Goal: Obtain resource: Download file/media

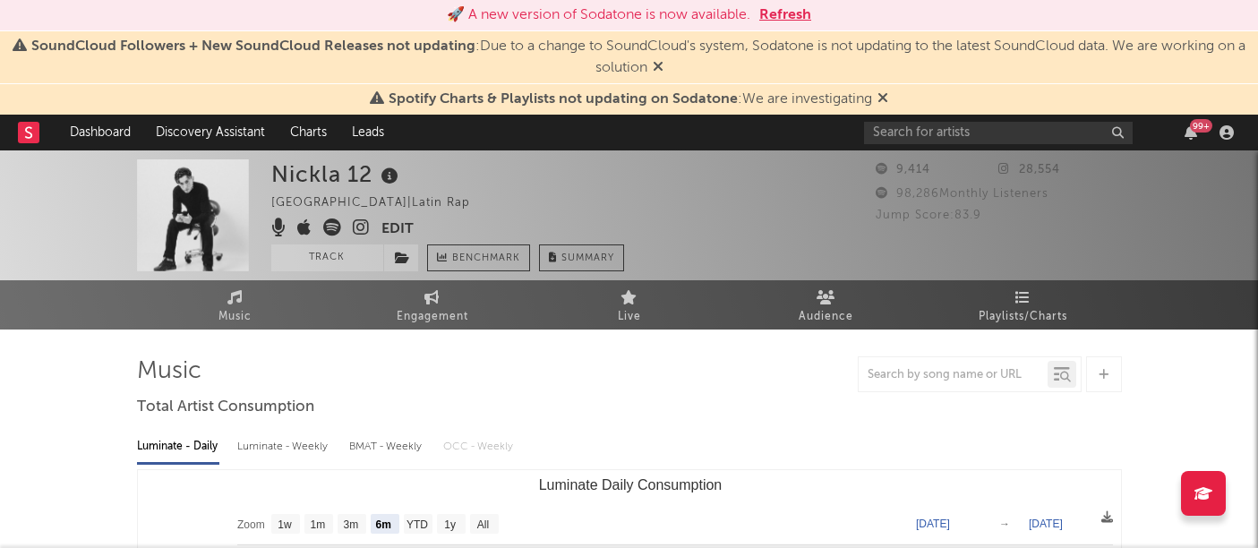
select select "6m"
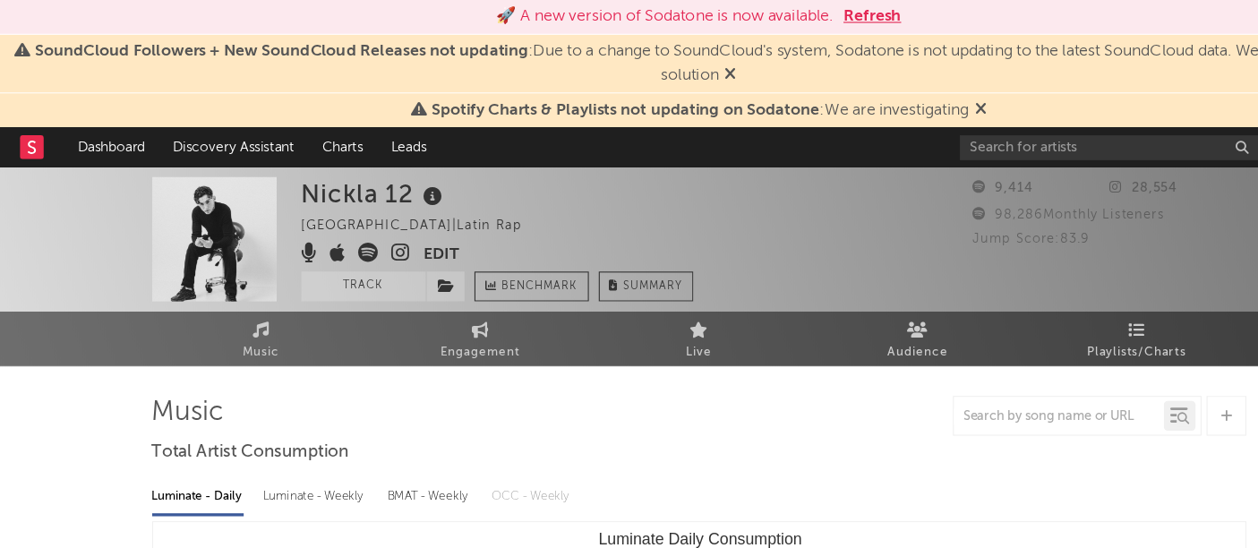
click at [768, 1] on div "🚀 A new version of Sodatone is now available. Refresh" at bounding box center [629, 15] width 1258 height 31
click at [779, 13] on button "Refresh" at bounding box center [785, 14] width 52 height 21
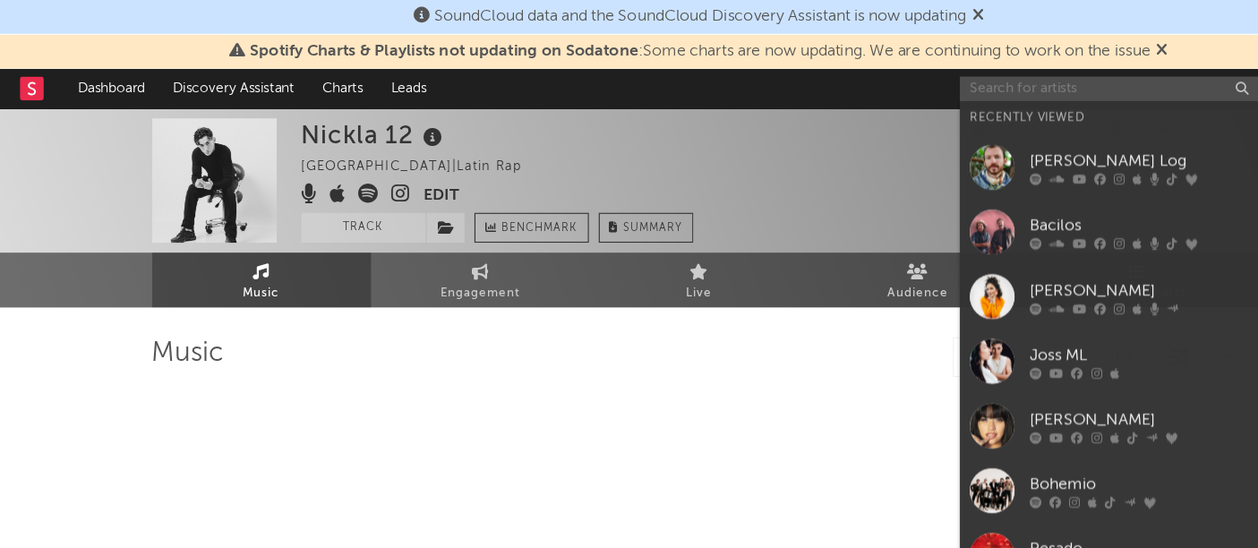
click at [962, 81] on input "text" at bounding box center [998, 80] width 269 height 22
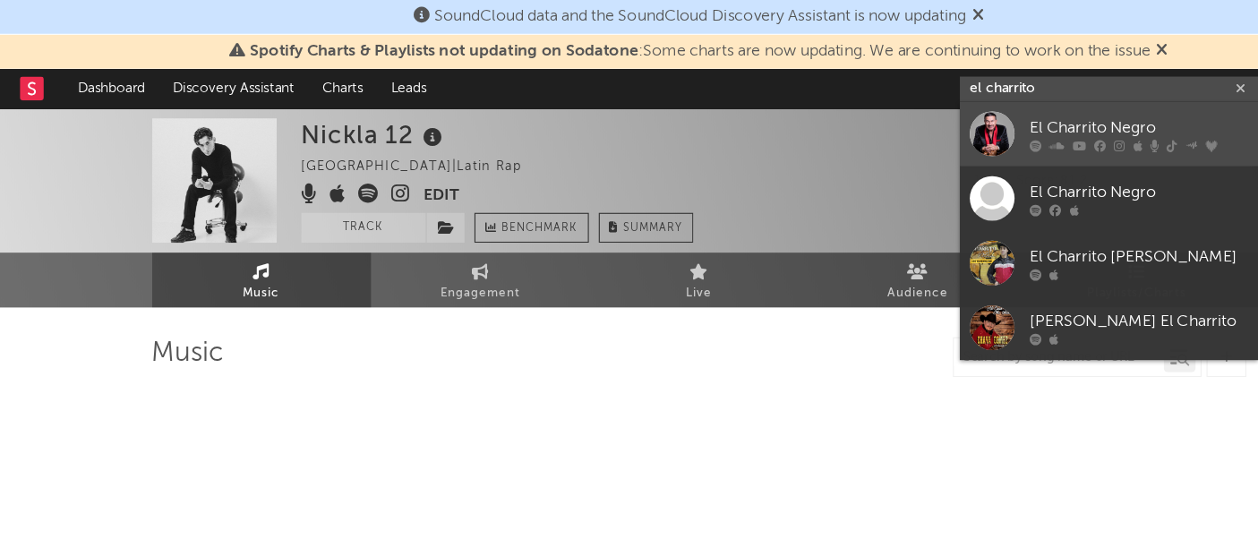
type input "el charrito"
click at [876, 114] on div at bounding box center [893, 120] width 40 height 40
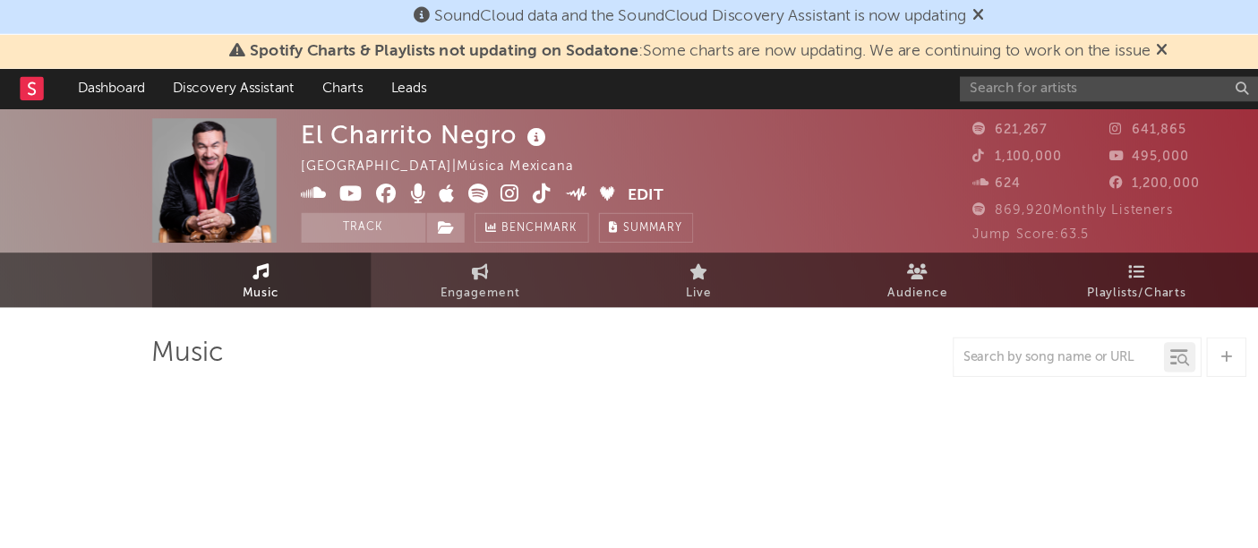
select select "6m"
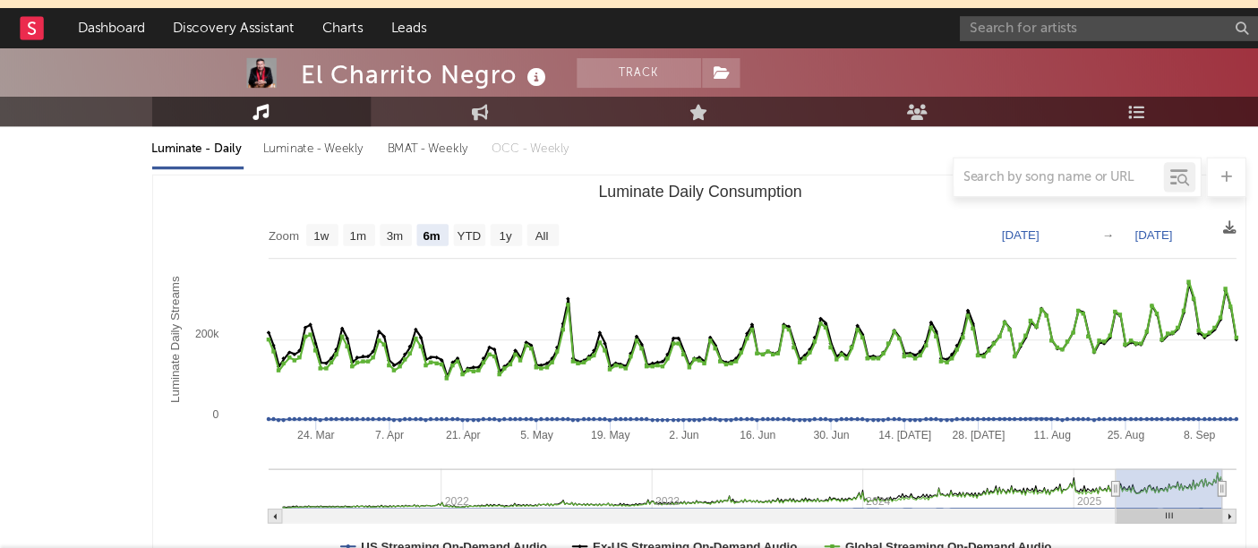
scroll to position [567, 0]
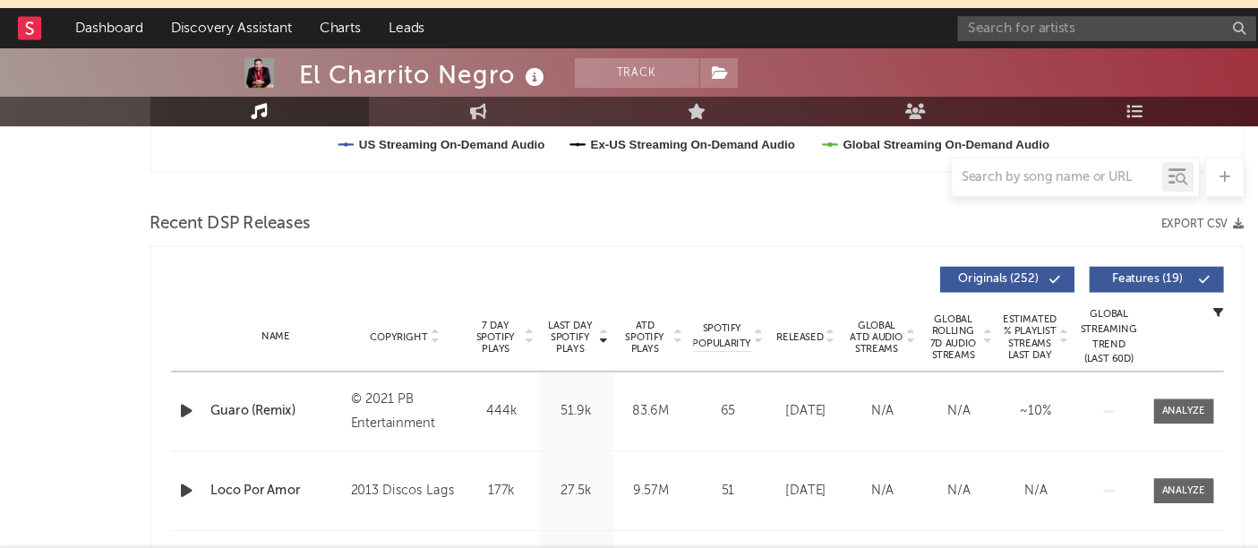
click at [1109, 257] on button "Export CSV" at bounding box center [1085, 256] width 74 height 11
click at [989, 79] on input "text" at bounding box center [998, 80] width 269 height 22
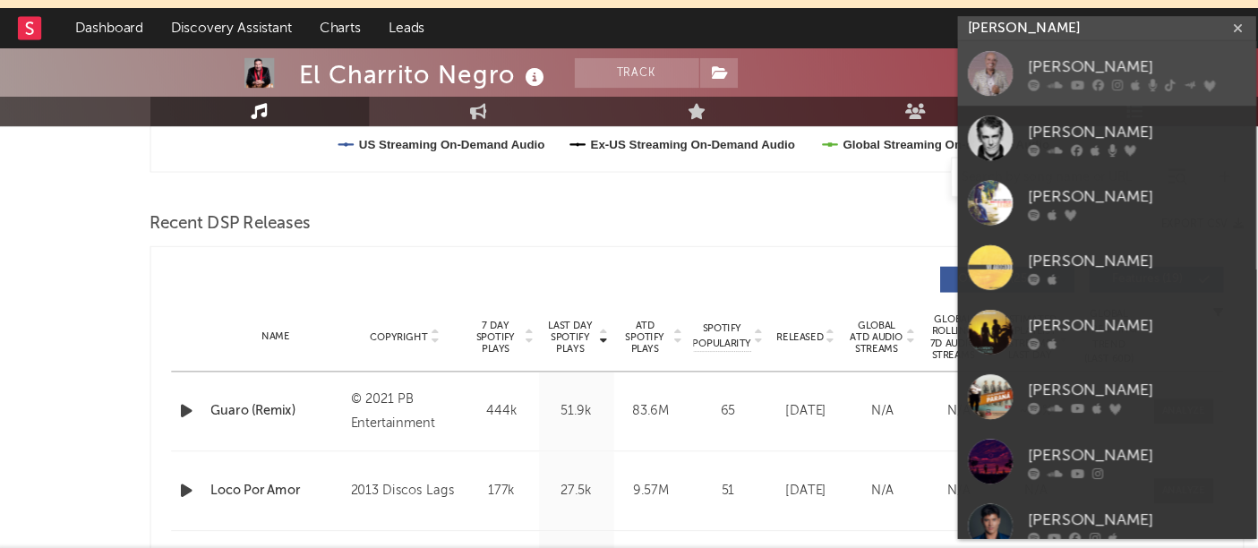
type input "[PERSON_NAME]"
click at [892, 115] on div at bounding box center [893, 120] width 40 height 40
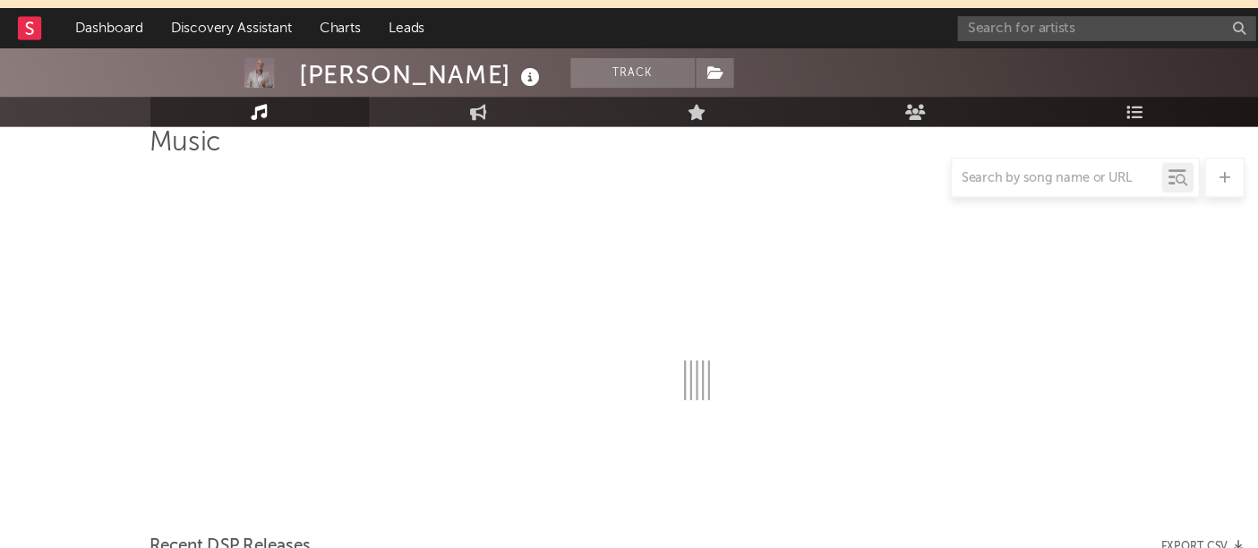
scroll to position [567, 0]
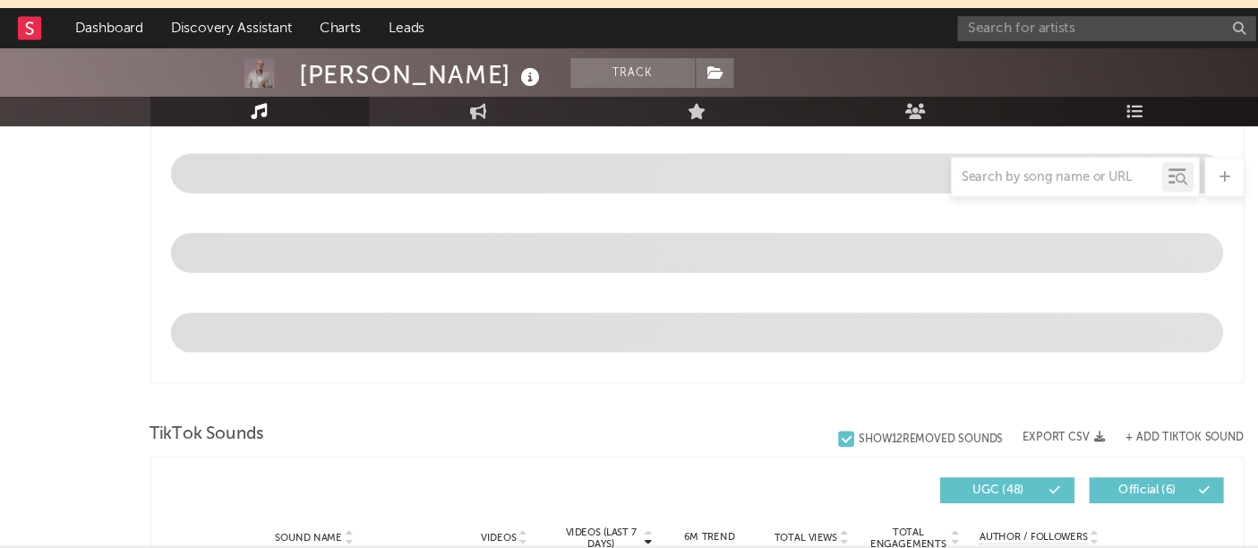
select select "6m"
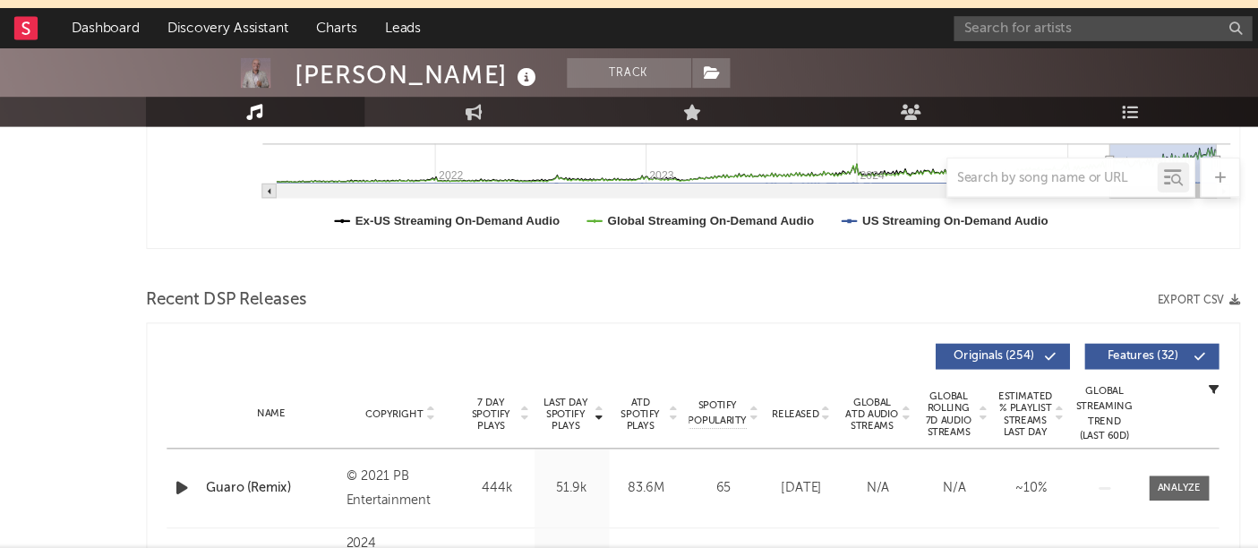
scroll to position [499, 0]
click at [1117, 321] on icon "button" at bounding box center [1117, 324] width 10 height 10
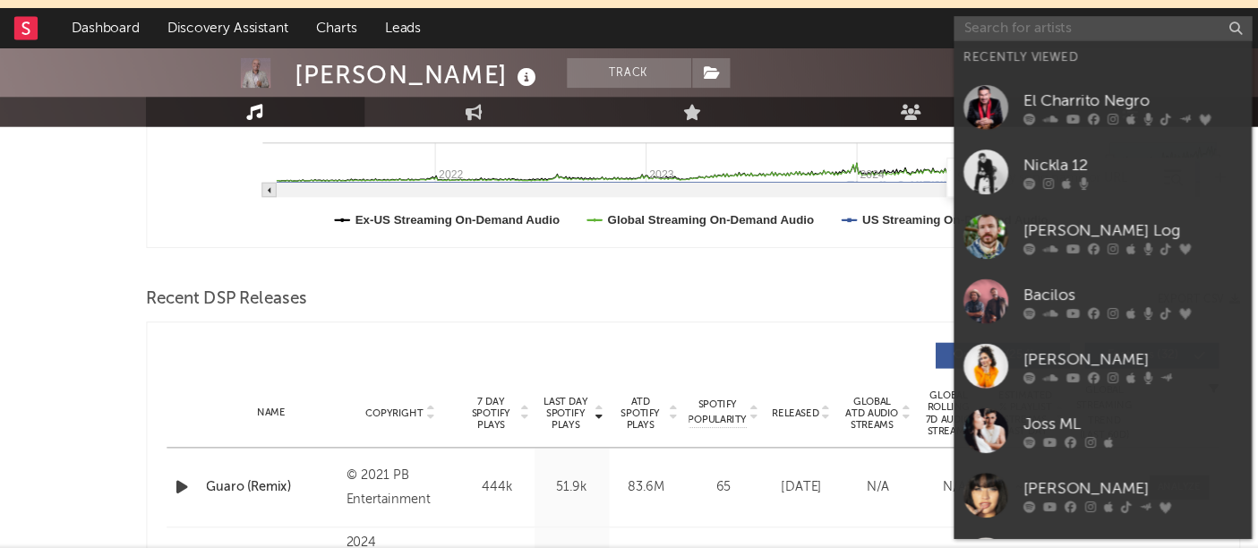
click at [939, 82] on input "text" at bounding box center [998, 80] width 269 height 22
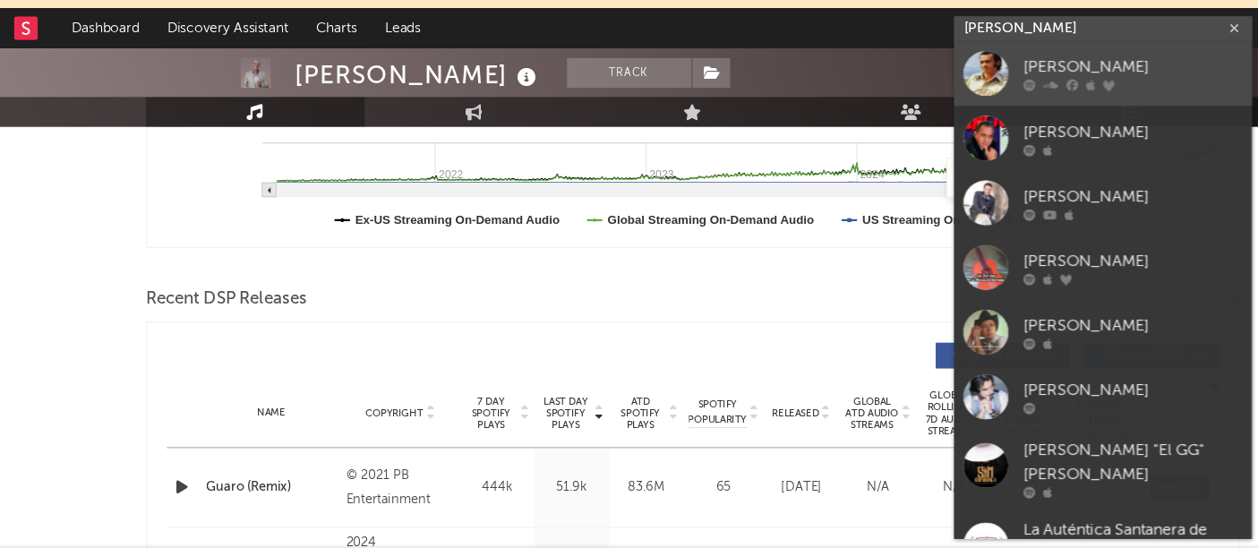
type input "[PERSON_NAME]"
click at [892, 112] on div at bounding box center [893, 120] width 40 height 40
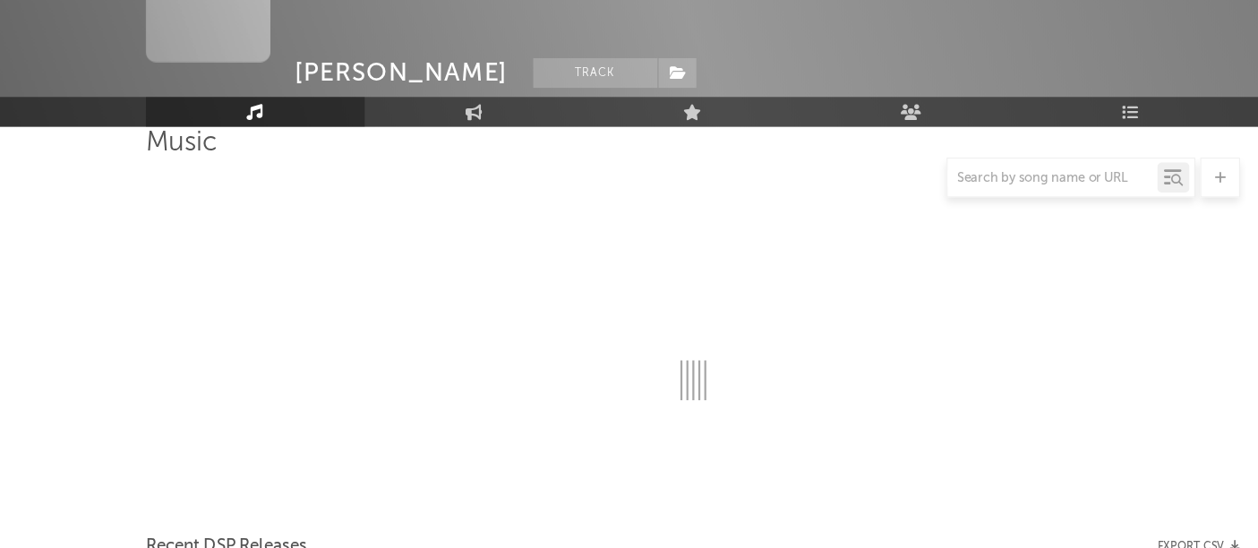
scroll to position [499, 0]
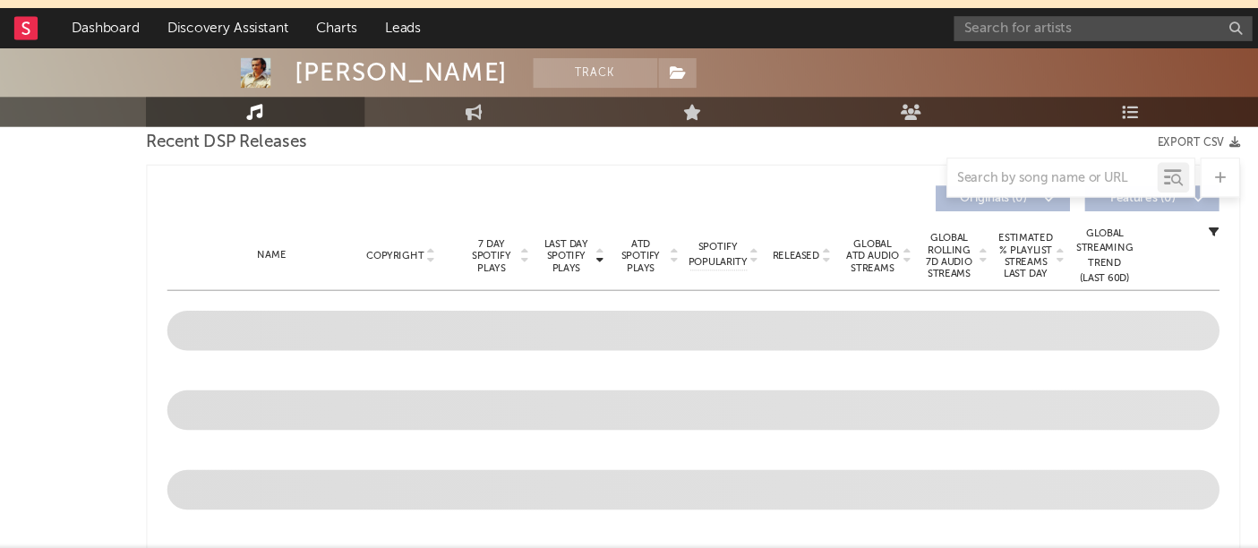
select select "6m"
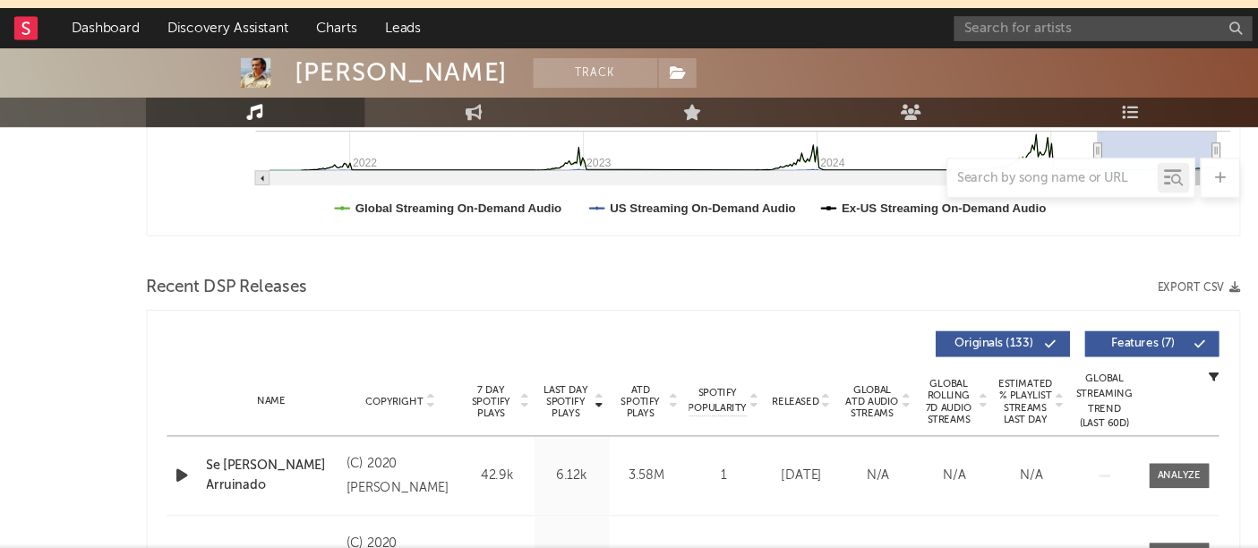
scroll to position [543, 0]
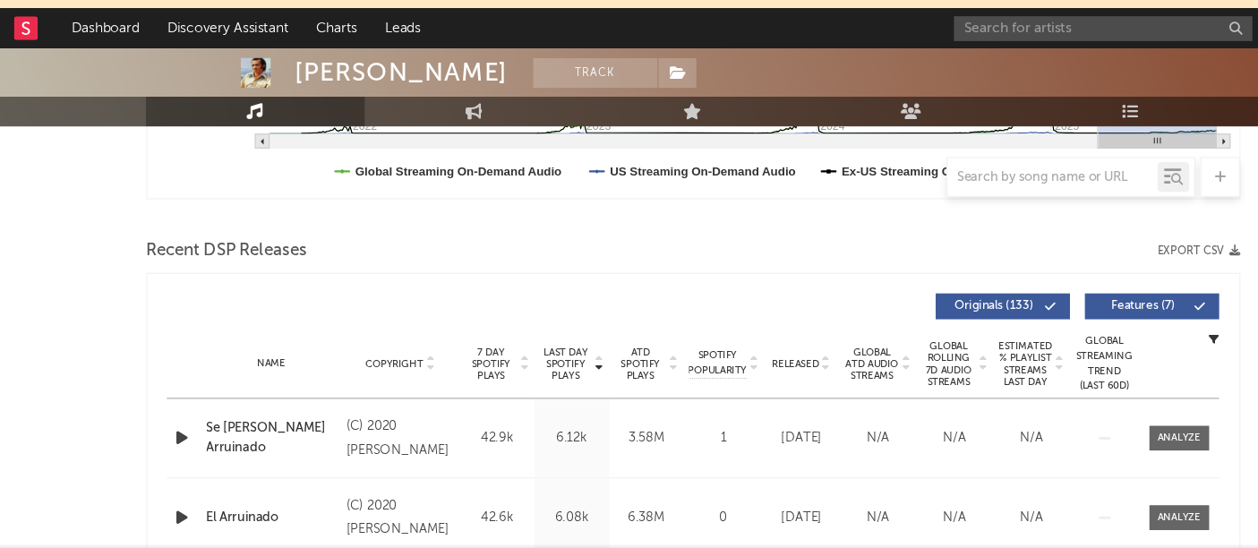
click at [1103, 278] on button "Export CSV" at bounding box center [1085, 280] width 74 height 11
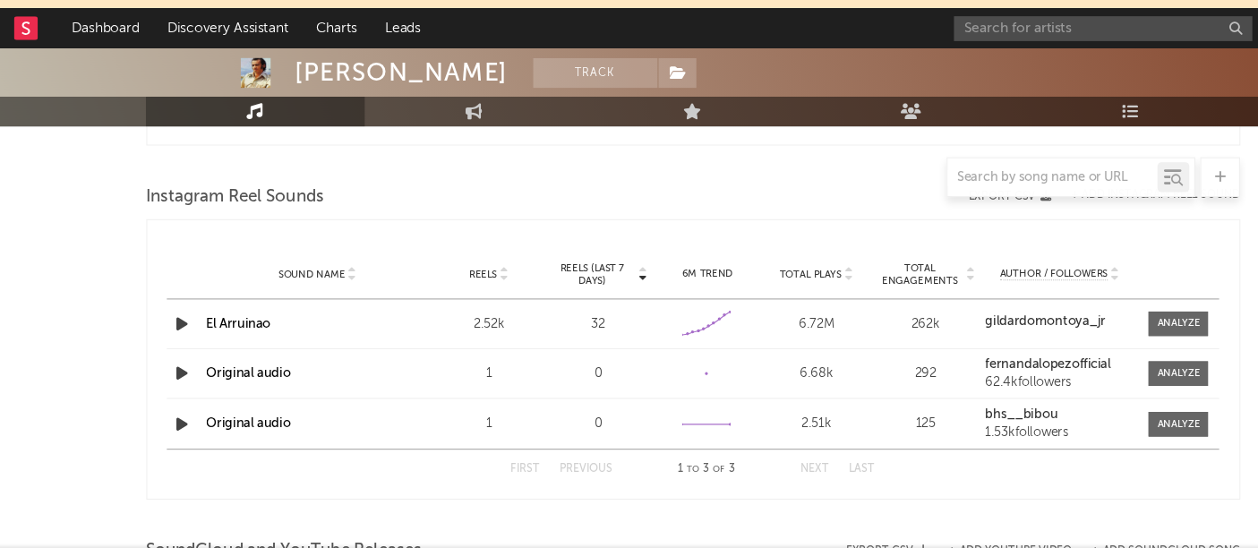
scroll to position [1494, 0]
